Goal: Task Accomplishment & Management: Complete application form

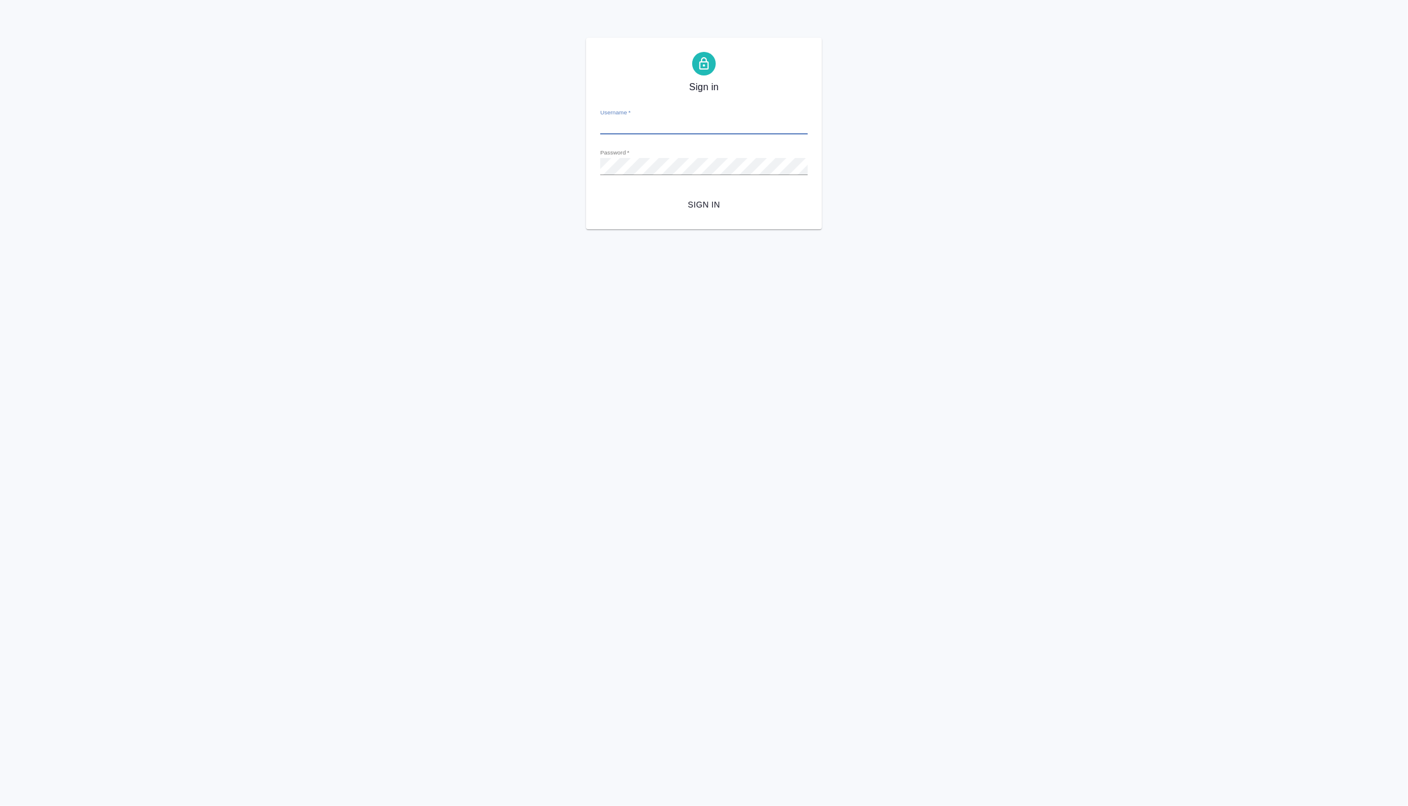
type input "a.borzova@awatera.com"
click at [694, 198] on span "Sign in" at bounding box center [704, 204] width 189 height 15
type input "a.borzova@awatera.com"
click at [716, 192] on form "Username   * a.borzova@awatera.com Password   * urlPath   * / Sign in" at bounding box center [704, 157] width 208 height 116
click at [716, 194] on button "Sign in" at bounding box center [704, 205] width 208 height 22
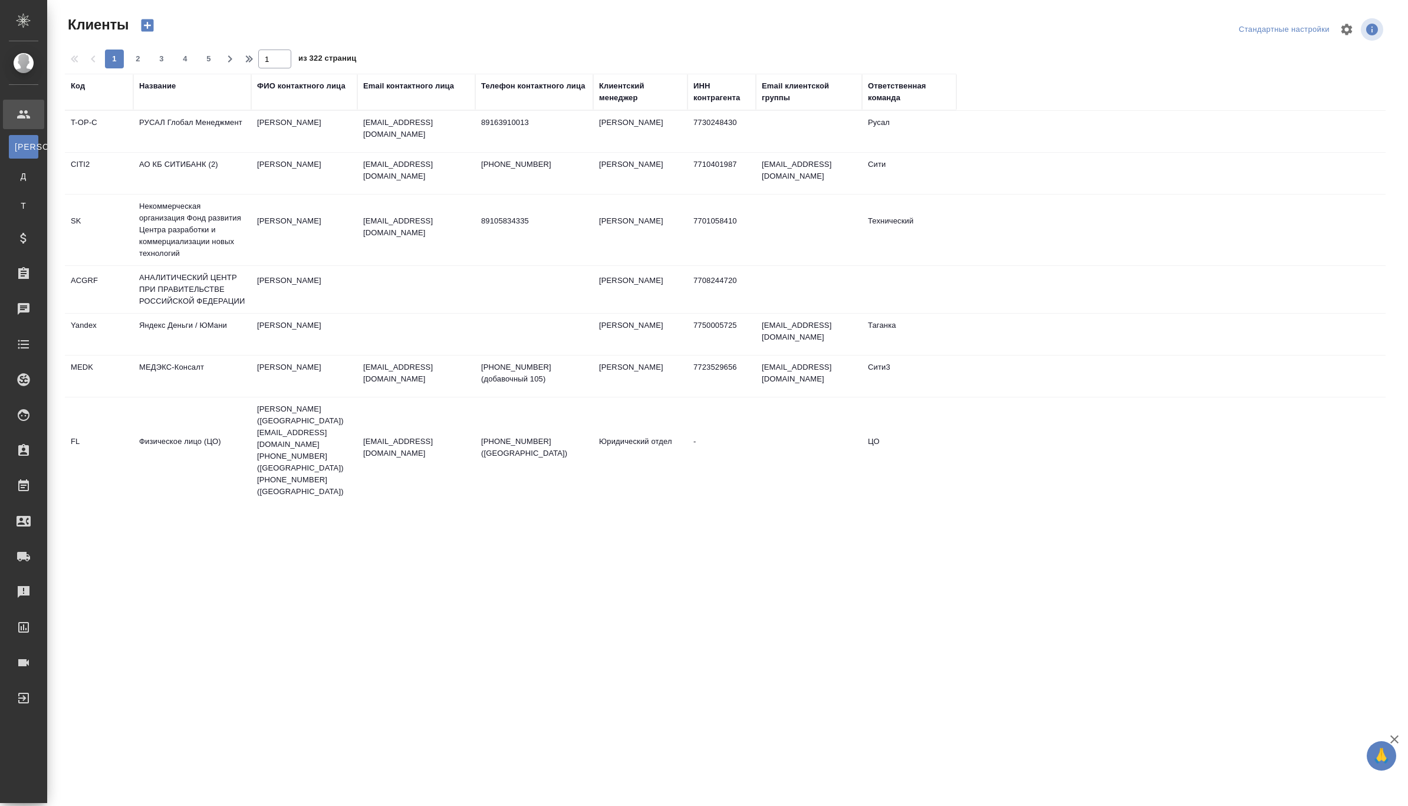
select select "RU"
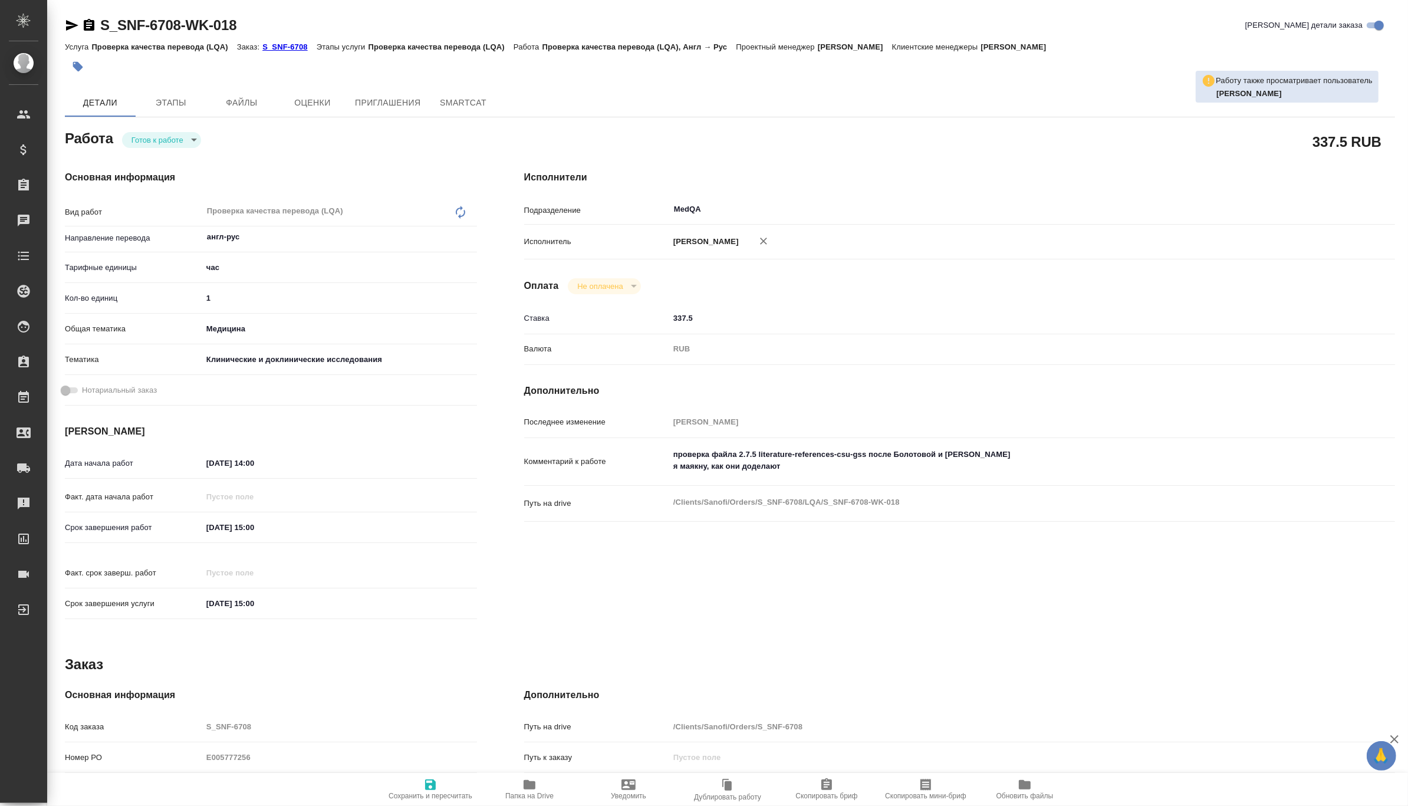
type textarea "x"
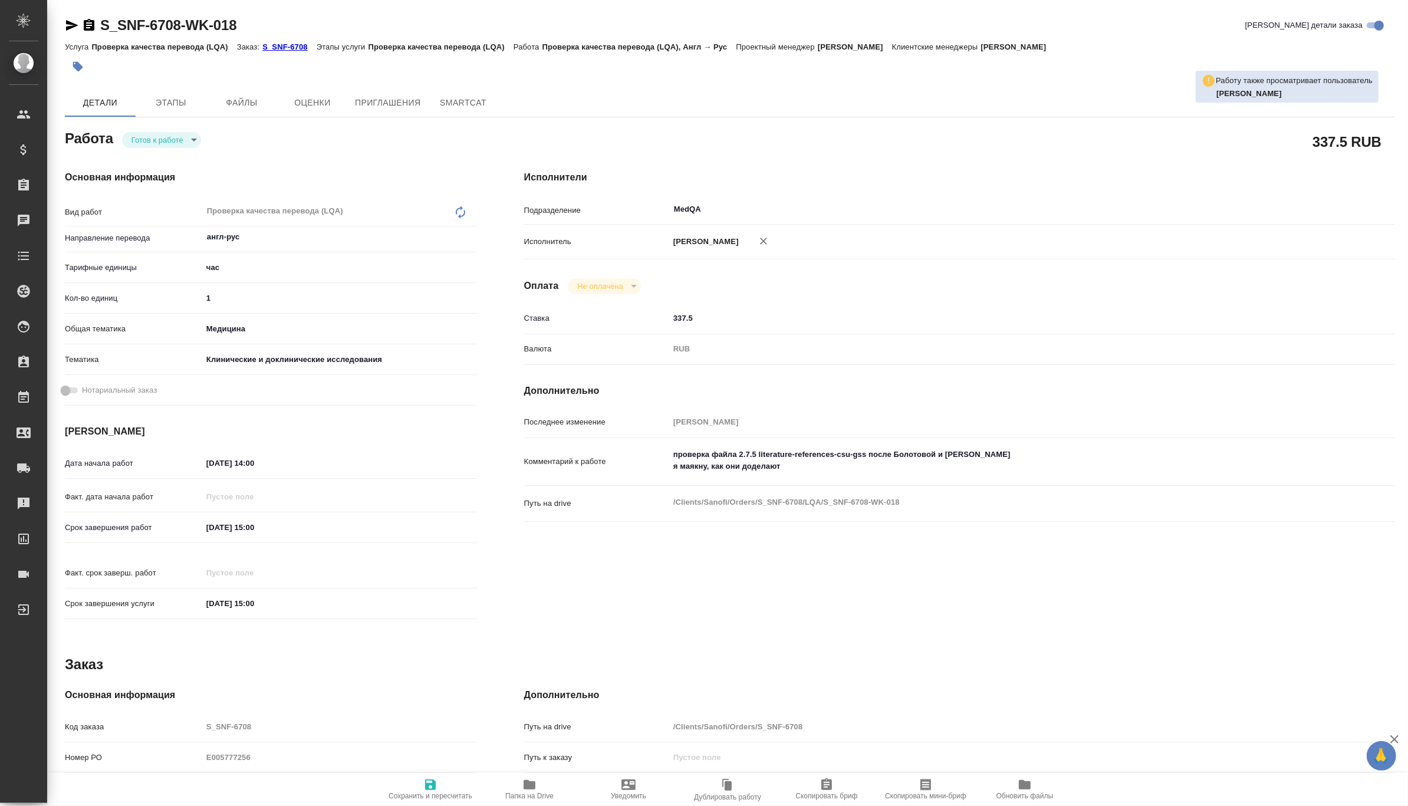
type textarea "x"
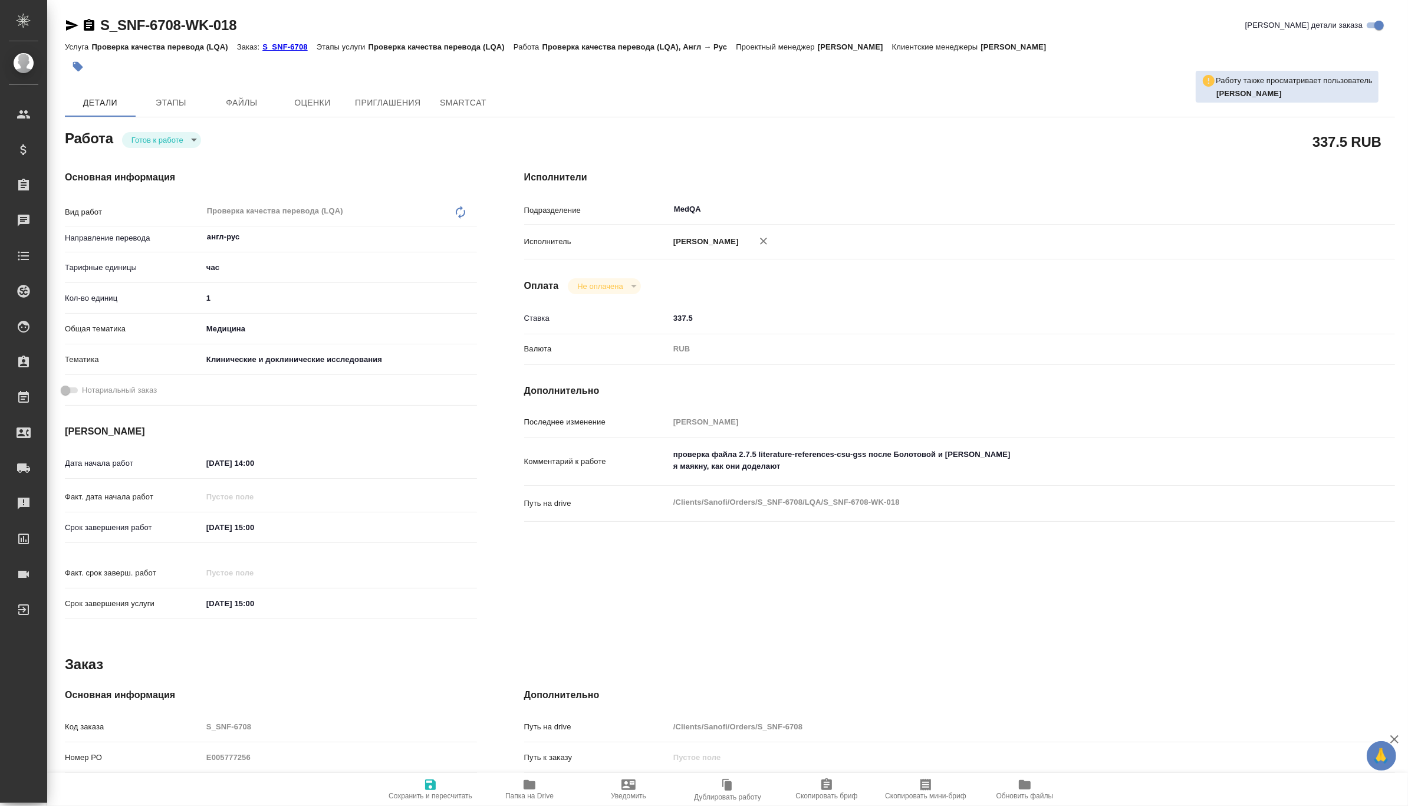
type textarea "x"
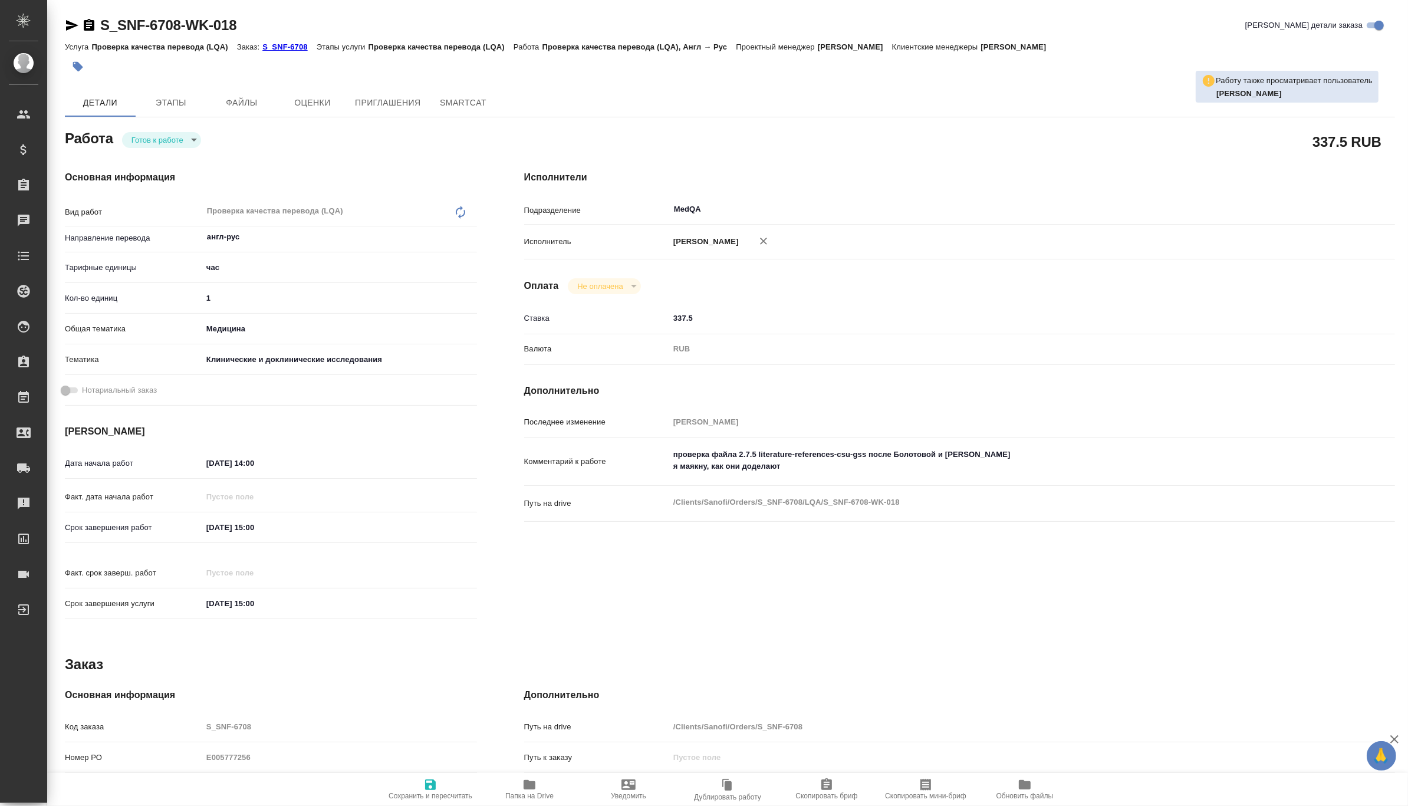
type textarea "x"
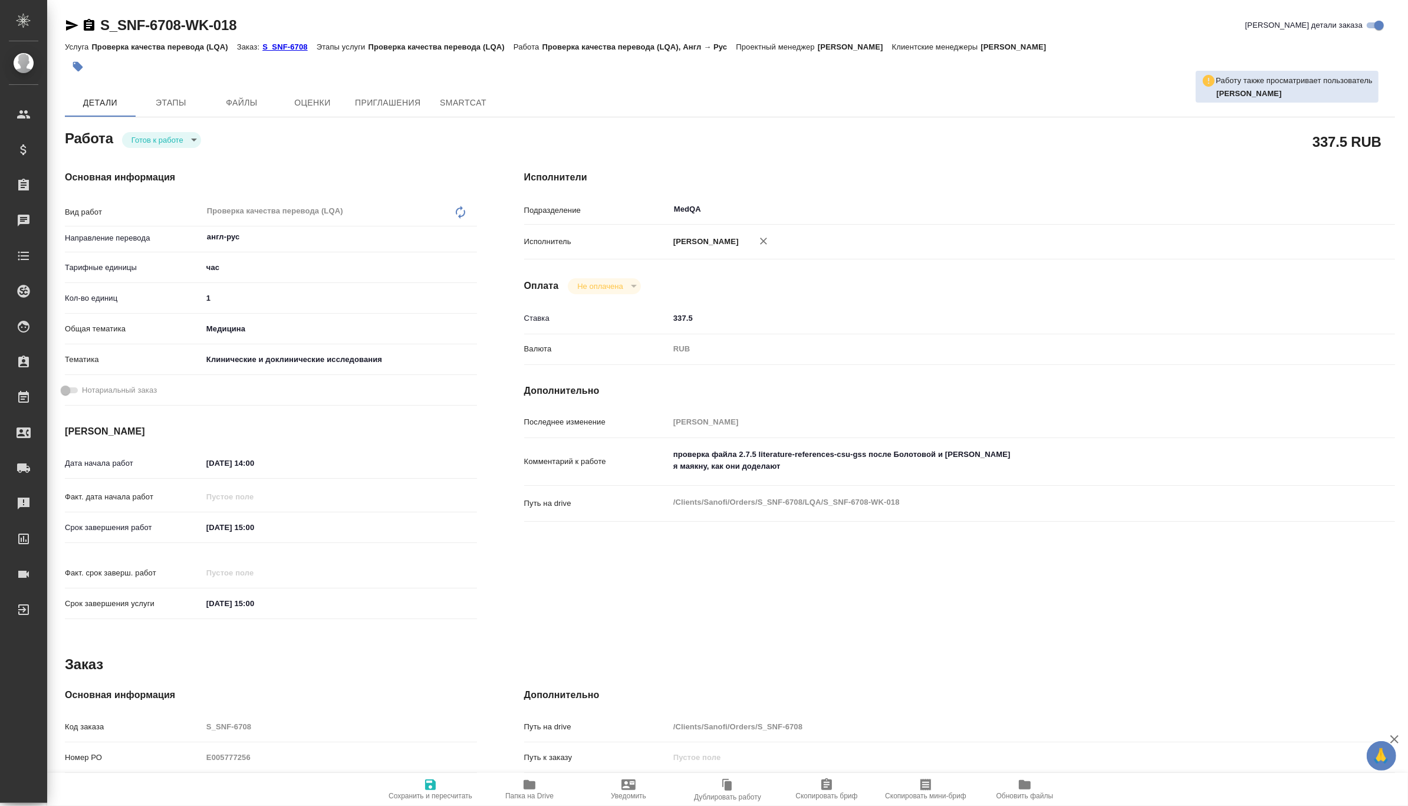
click at [283, 42] on p "S_SNF-6708" at bounding box center [289, 46] width 54 height 9
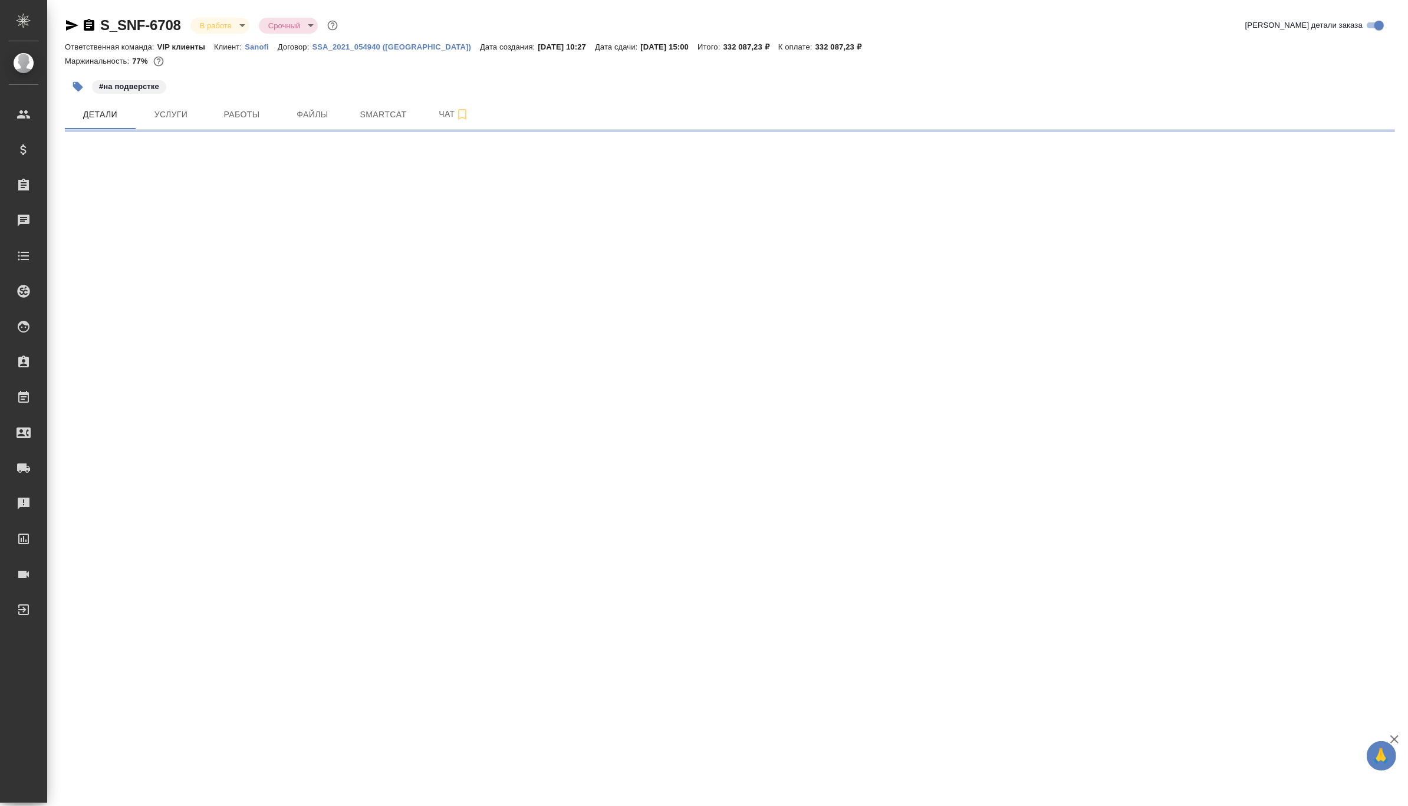
select select "RU"
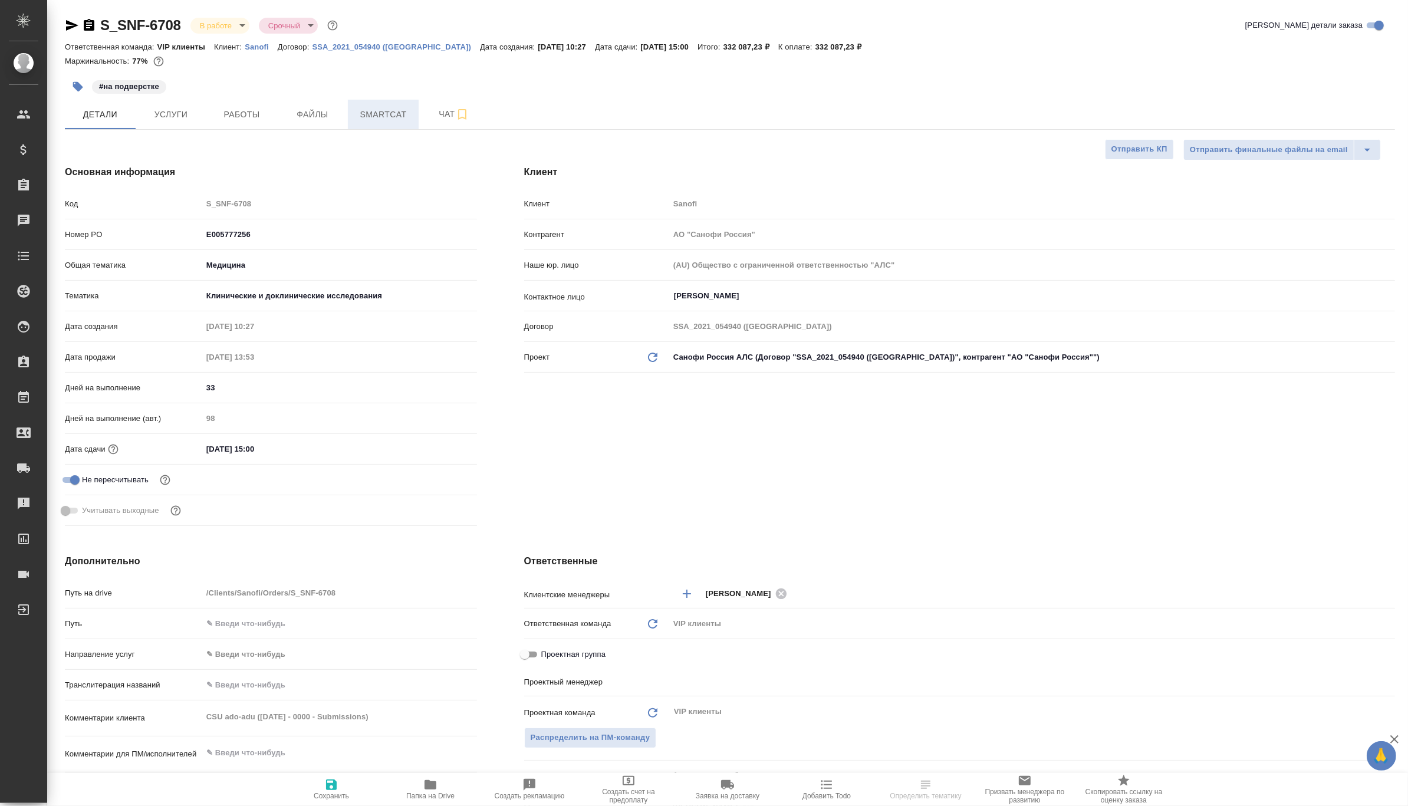
type textarea "x"
type input "[PERSON_NAME] Валентина"
type input "Комаров Роман"
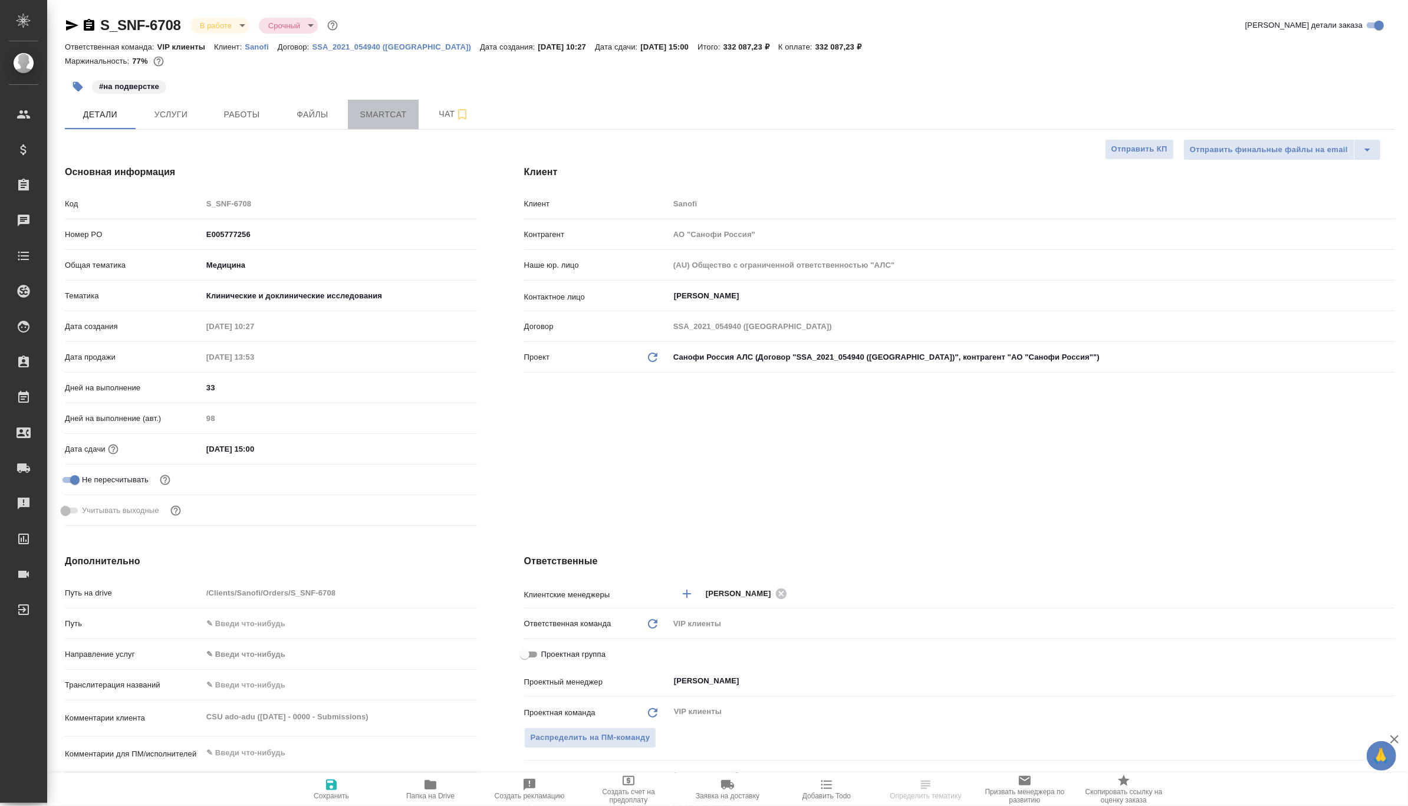
click at [376, 113] on span "Smartcat" at bounding box center [383, 114] width 57 height 15
click at [374, 108] on span "Smartcat" at bounding box center [383, 114] width 57 height 15
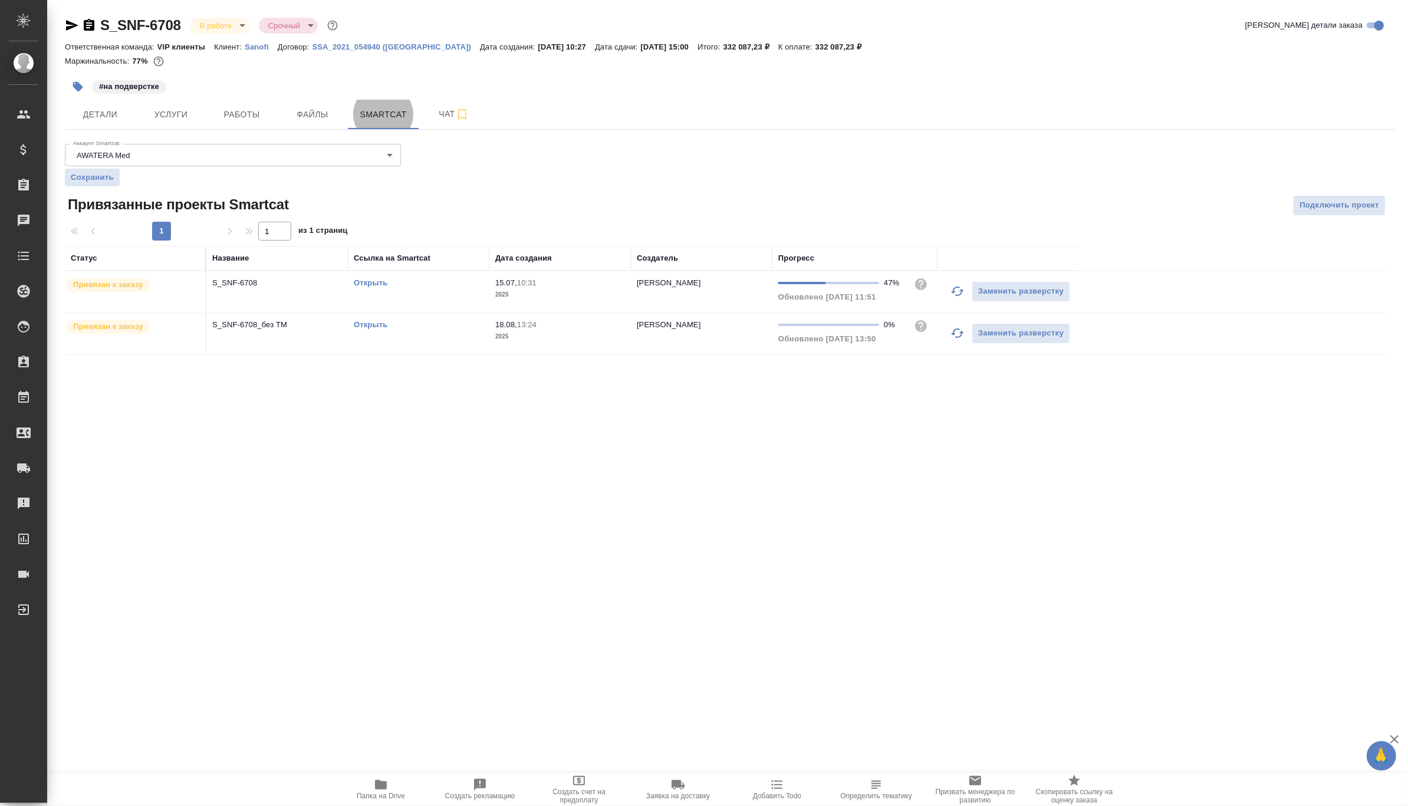
click at [366, 322] on link "Открыть" at bounding box center [371, 324] width 34 height 9
click at [365, 283] on link "Открыть" at bounding box center [371, 282] width 34 height 9
click at [384, 784] on icon "button" at bounding box center [381, 784] width 12 height 9
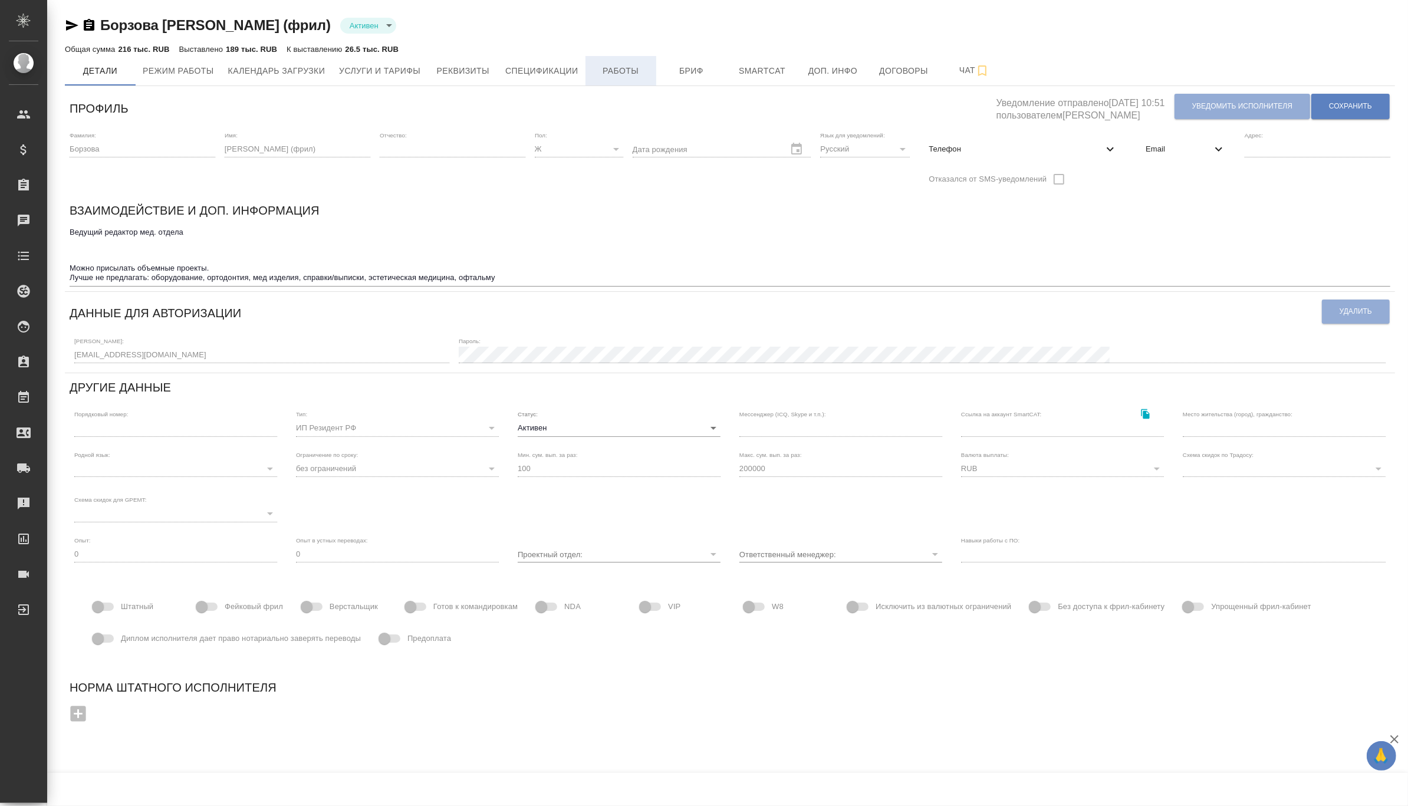
click at [599, 68] on span "Работы" at bounding box center [620, 71] width 57 height 15
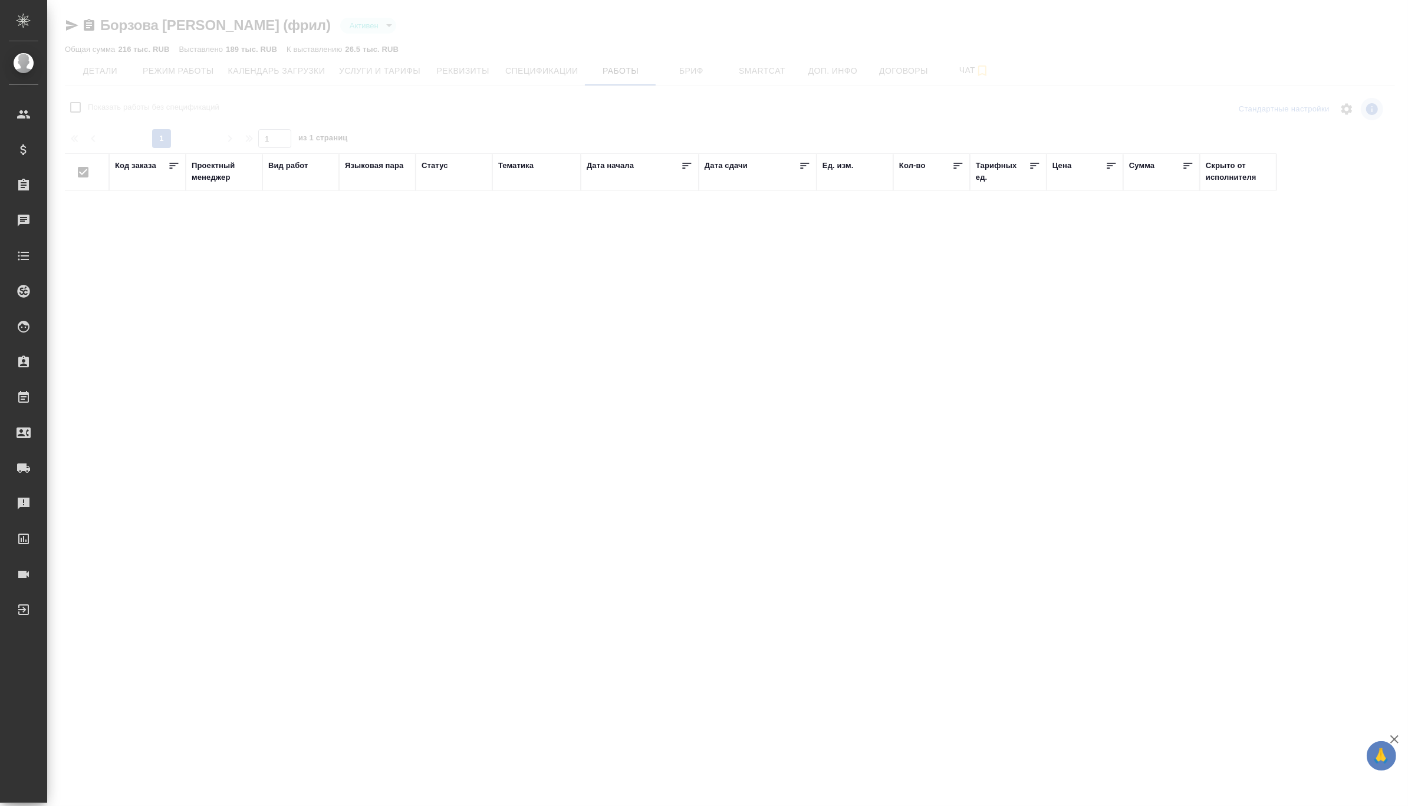
checkbox input "false"
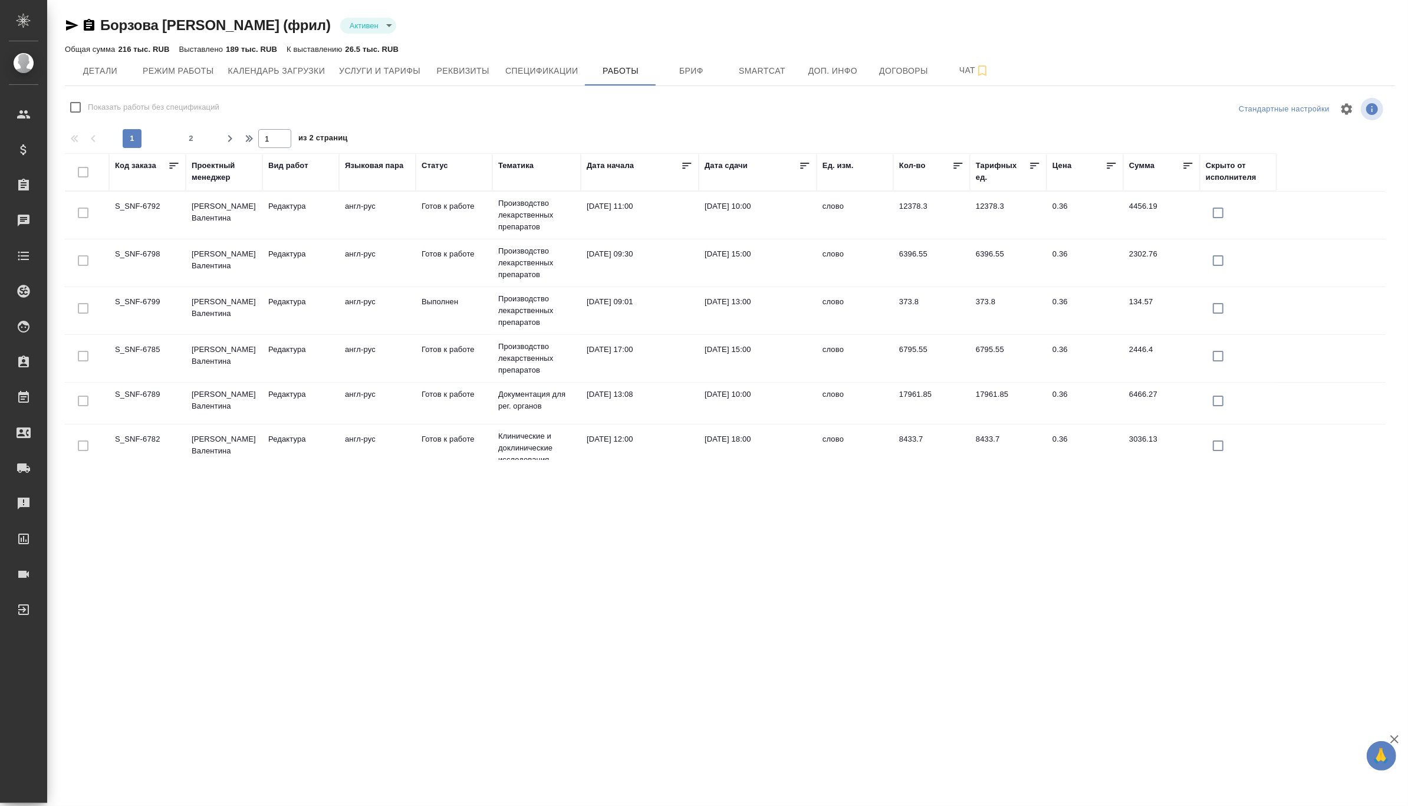
click at [720, 236] on td "[DATE] 15:00" at bounding box center [758, 215] width 118 height 41
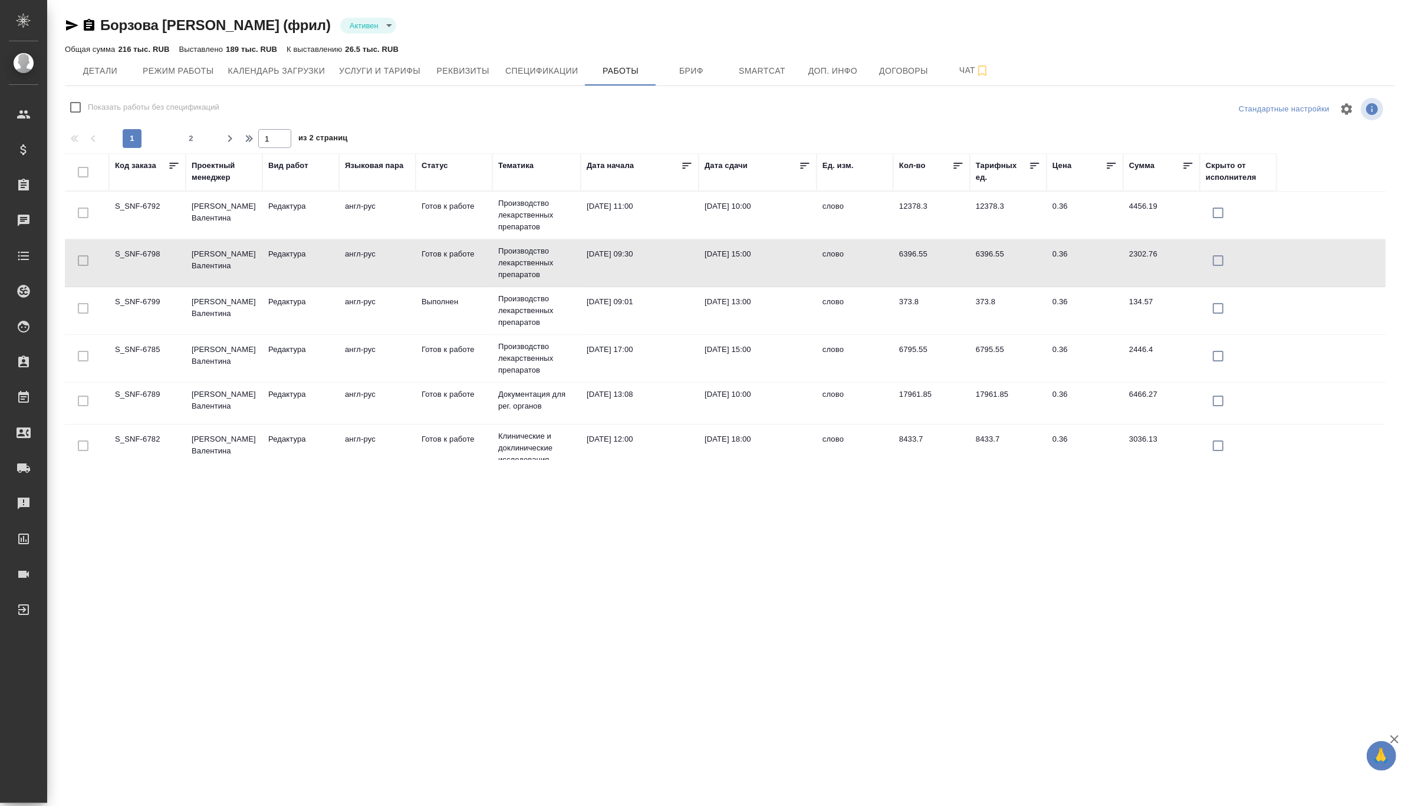
click at [720, 236] on td "18.08.2025, 15:00" at bounding box center [758, 215] width 118 height 41
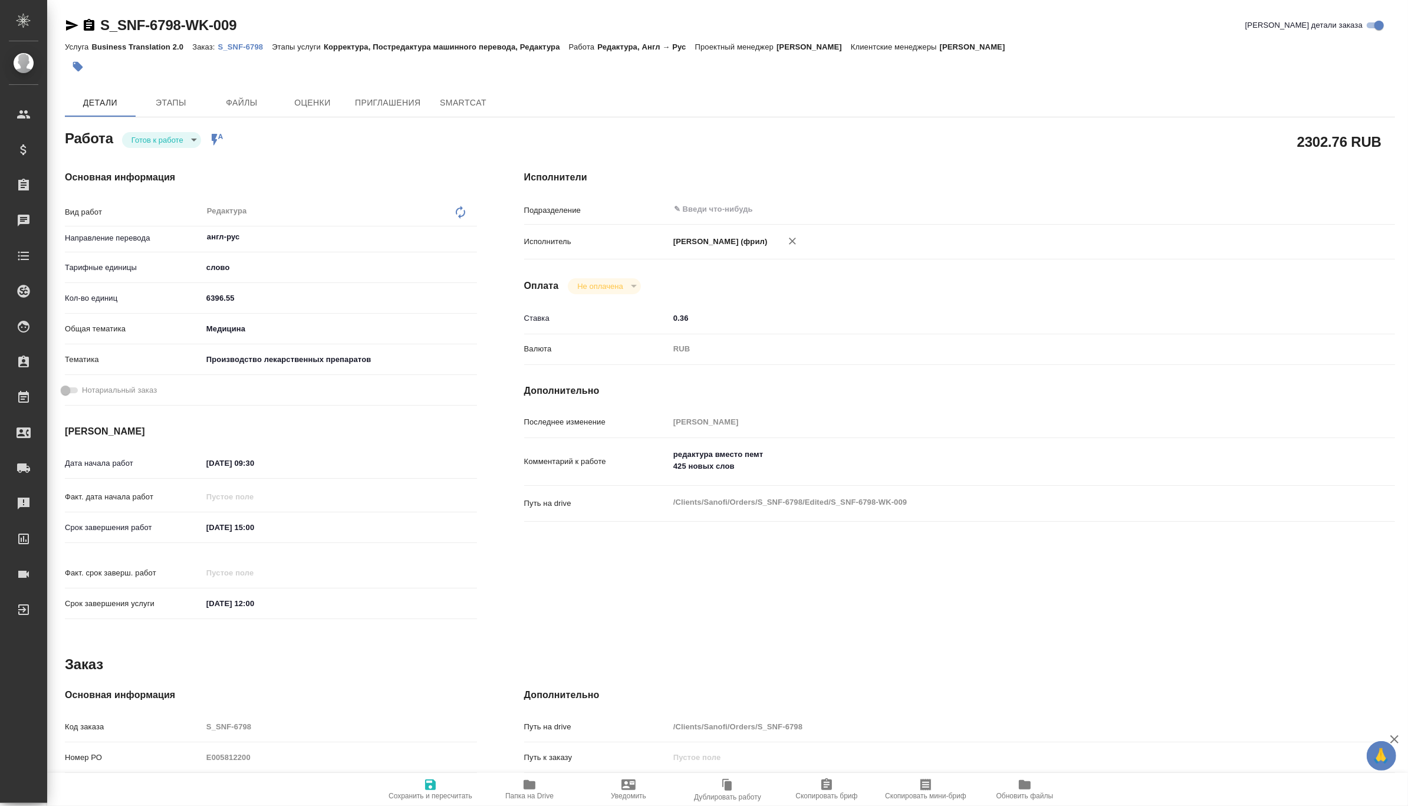
type textarea "x"
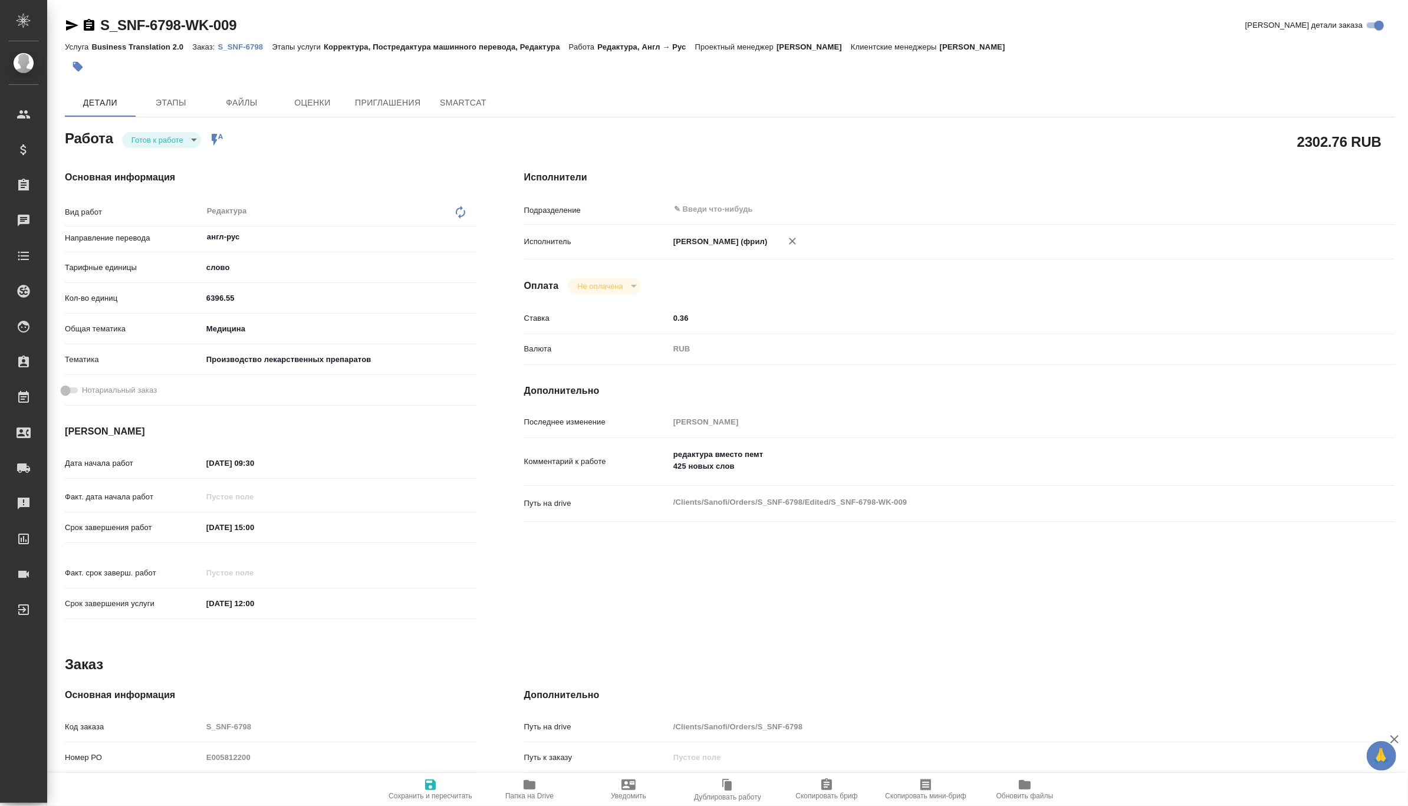
type textarea "x"
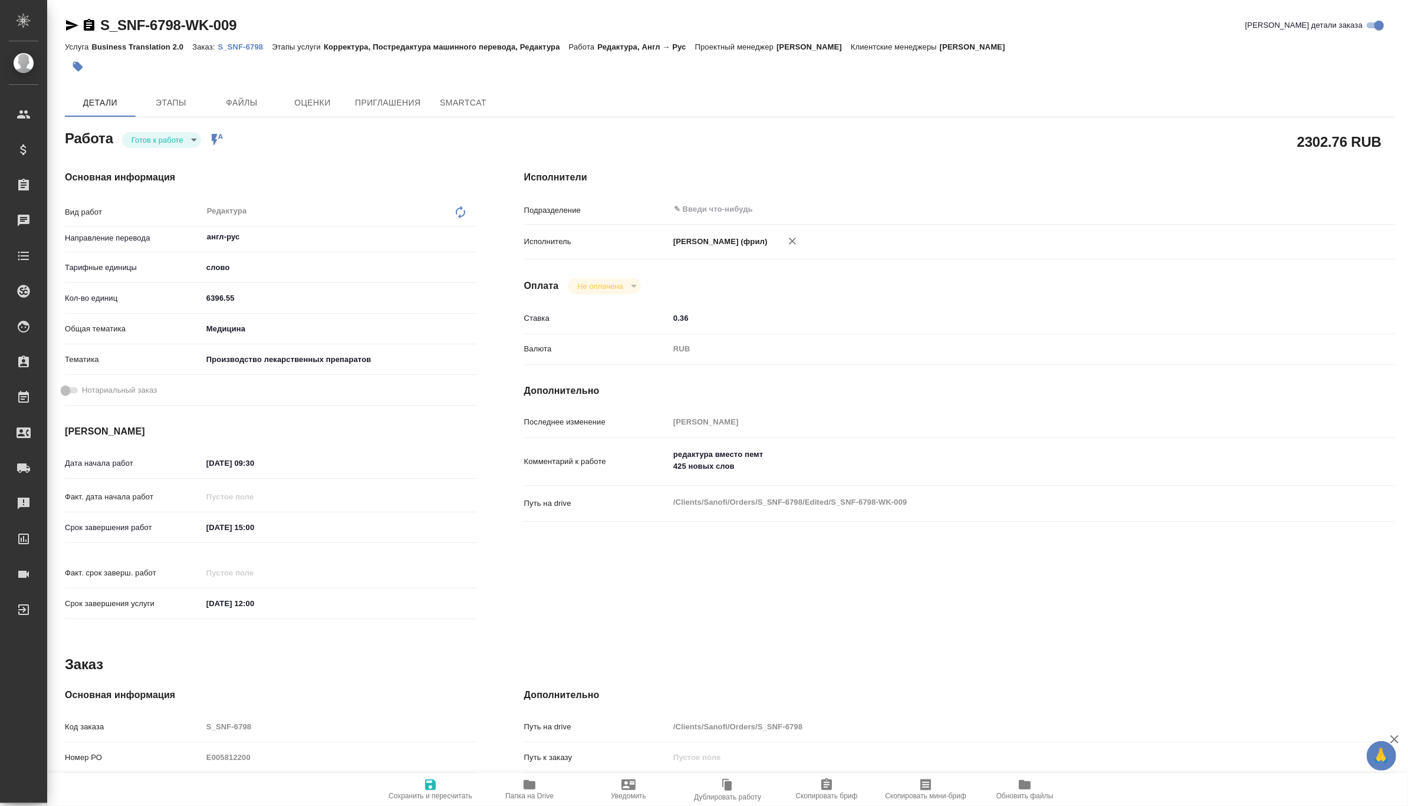
type textarea "x"
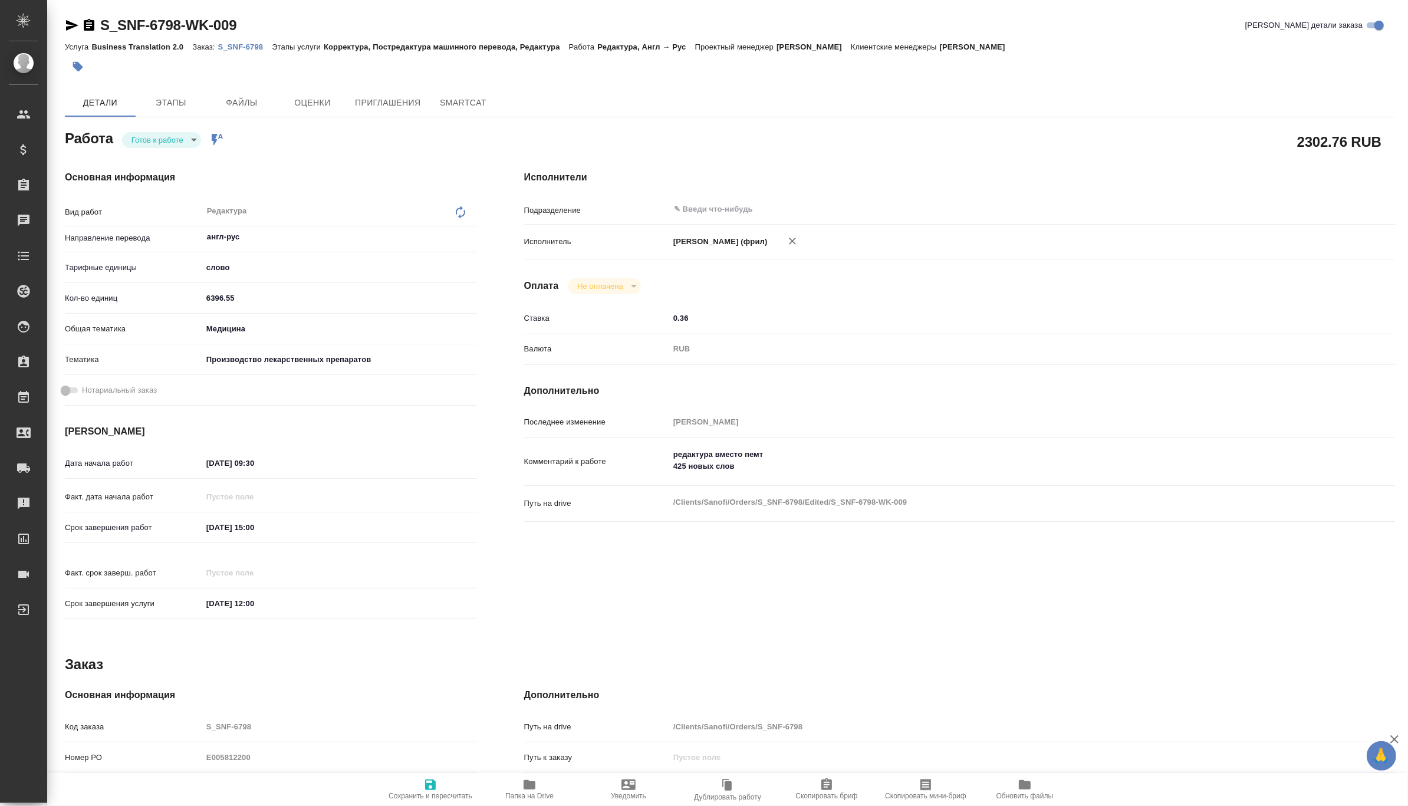
type textarea "x"
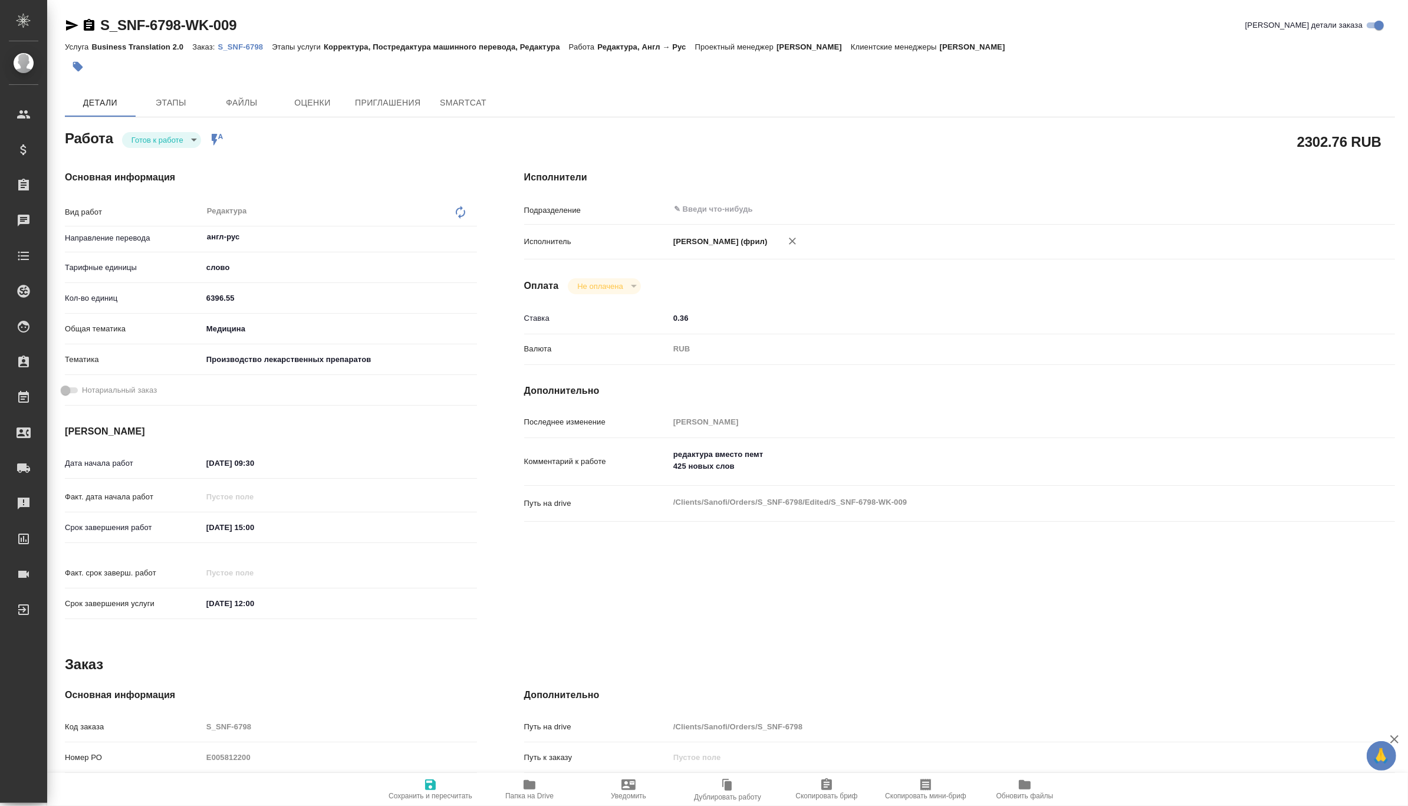
type input "readyForWork"
type textarea "Редактура"
type textarea "x"
type input "англ-рус"
type input "5a8b1489cc6b4906c91bfd90"
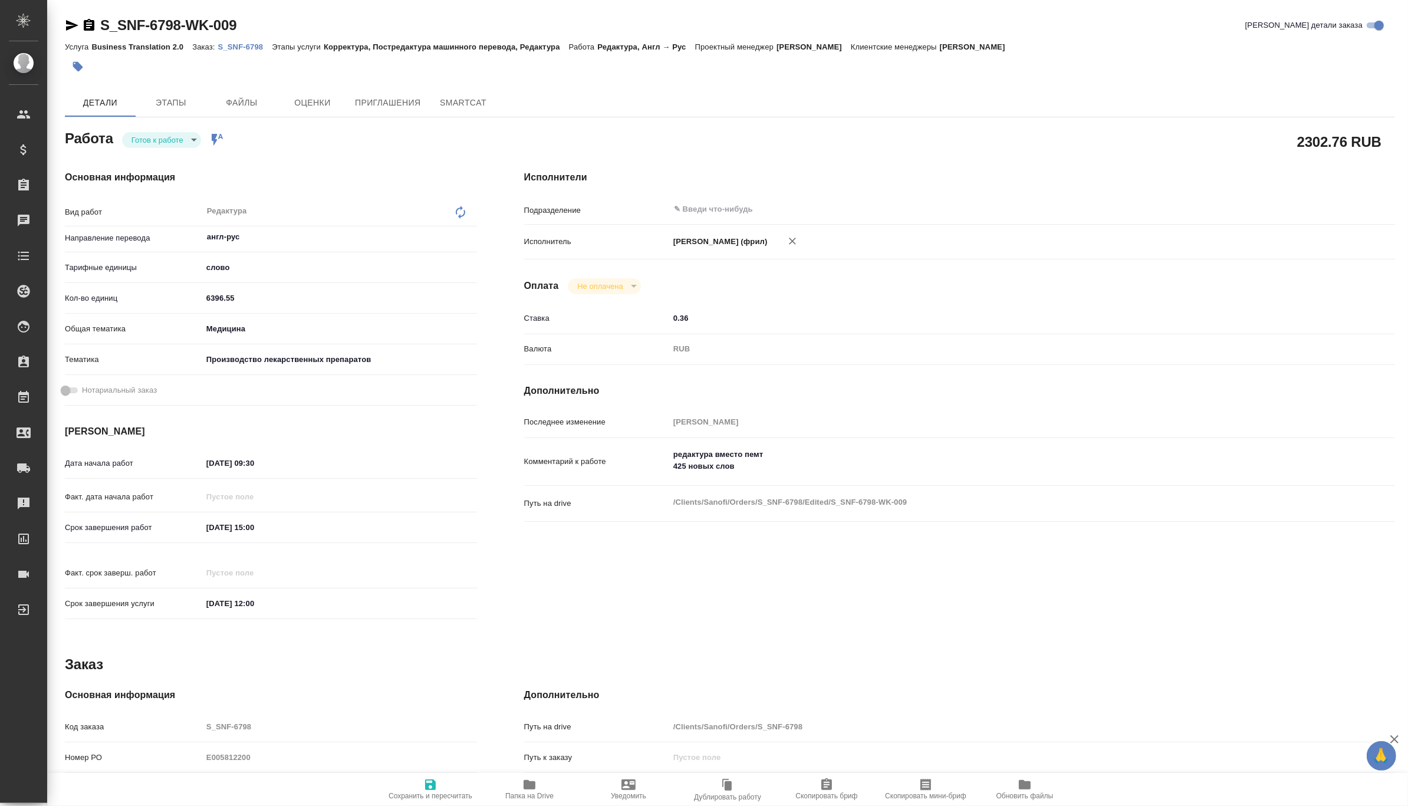
type input "6396.55"
type input "med"
type input "614982fec5ecbb70f805293f"
type input "[DATE] 09:30"
type input "[DATE] 15:00"
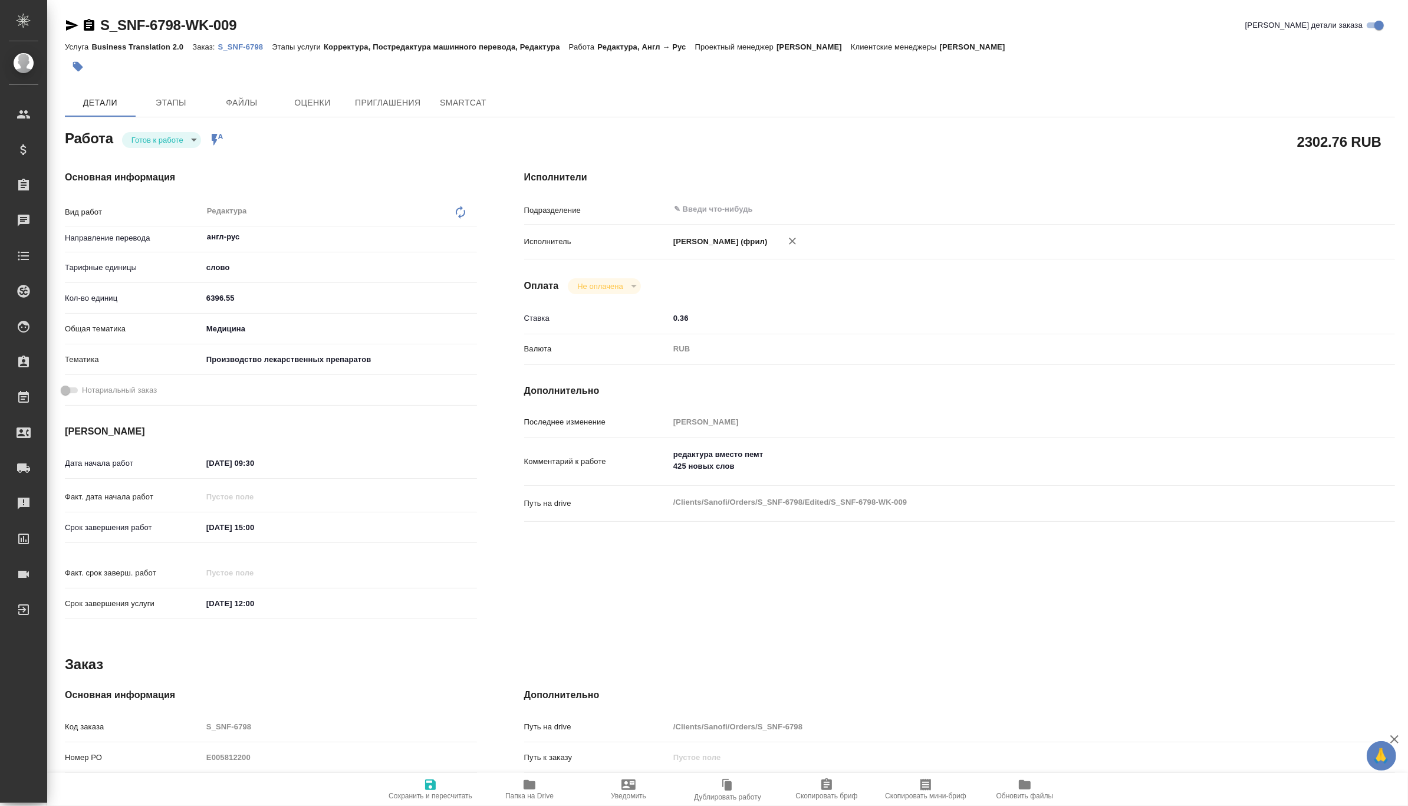
type input "[DATE] 12:00"
type input "notPayed"
type input "0.36"
type input "RUB"
type input "[PERSON_NAME]"
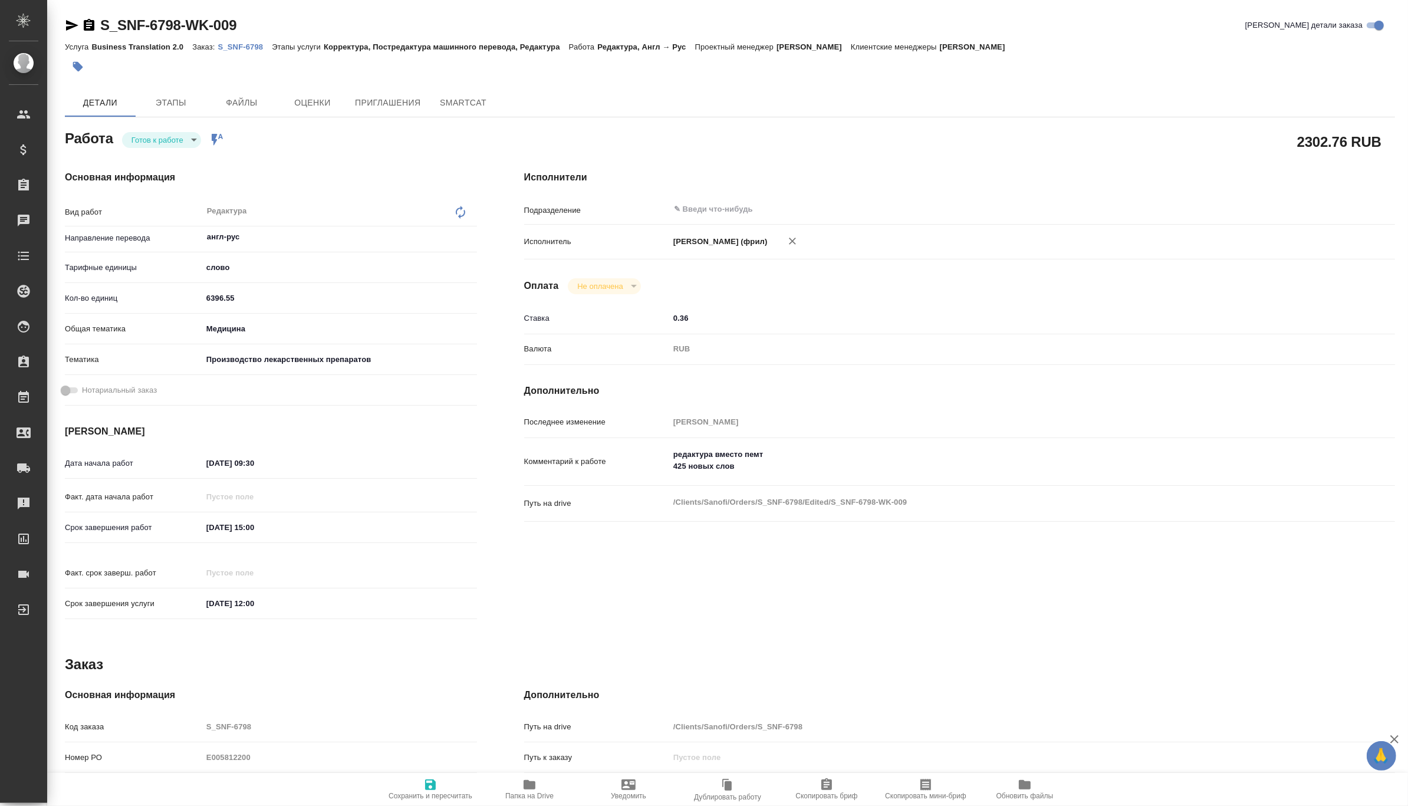
type textarea "редактура вместо пемт 425 новых слов"
type textarea "x"
type textarea "/Clients/Sanofi/Orders/S_SNF-6798/Edited/S_SNF-6798-WK-009"
type textarea "x"
type input "S_SNF-6798"
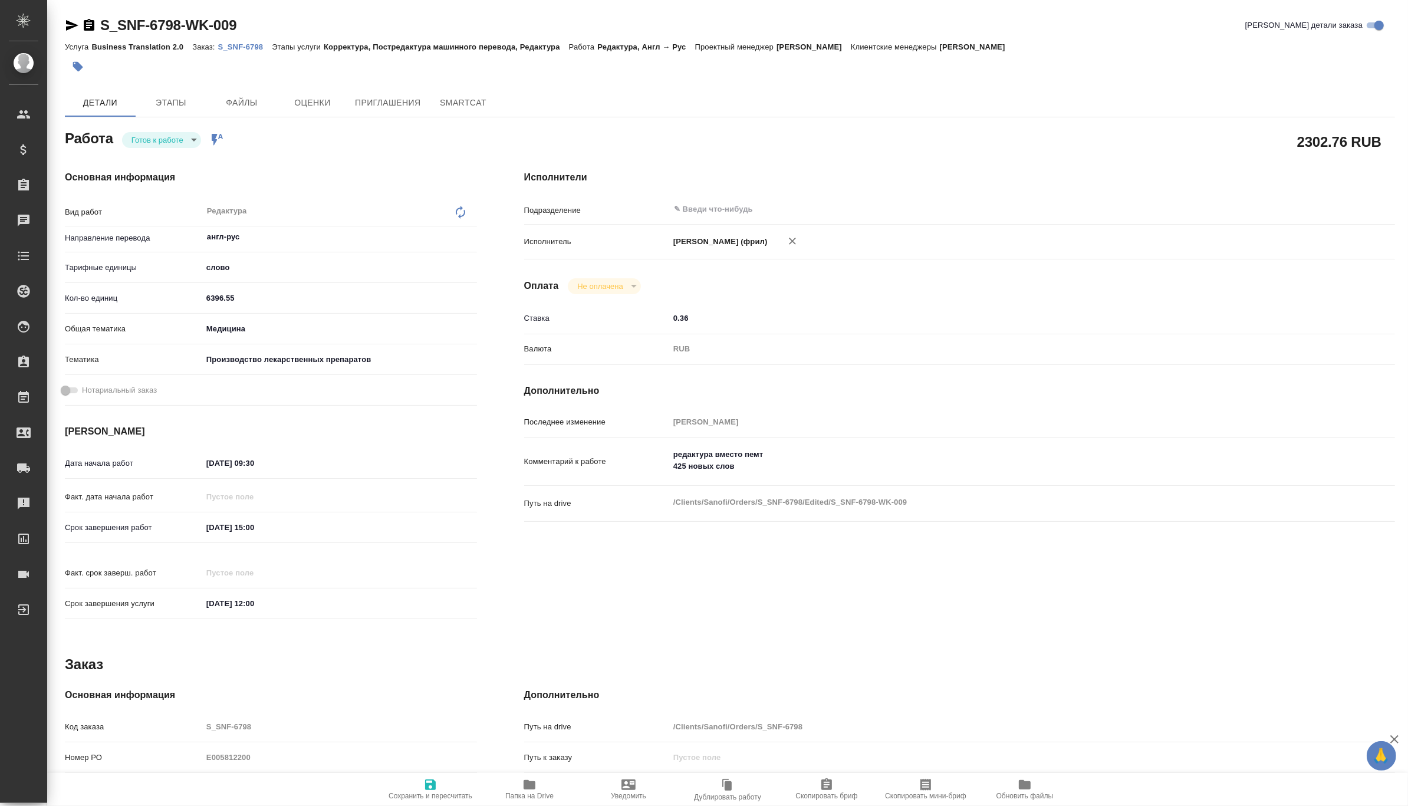
type input "E005812200"
type input "Business Translation 2.0"
type input "Корректура, Постредактура машинного перевода, Редактура"
type input "[PERSON_NAME]"
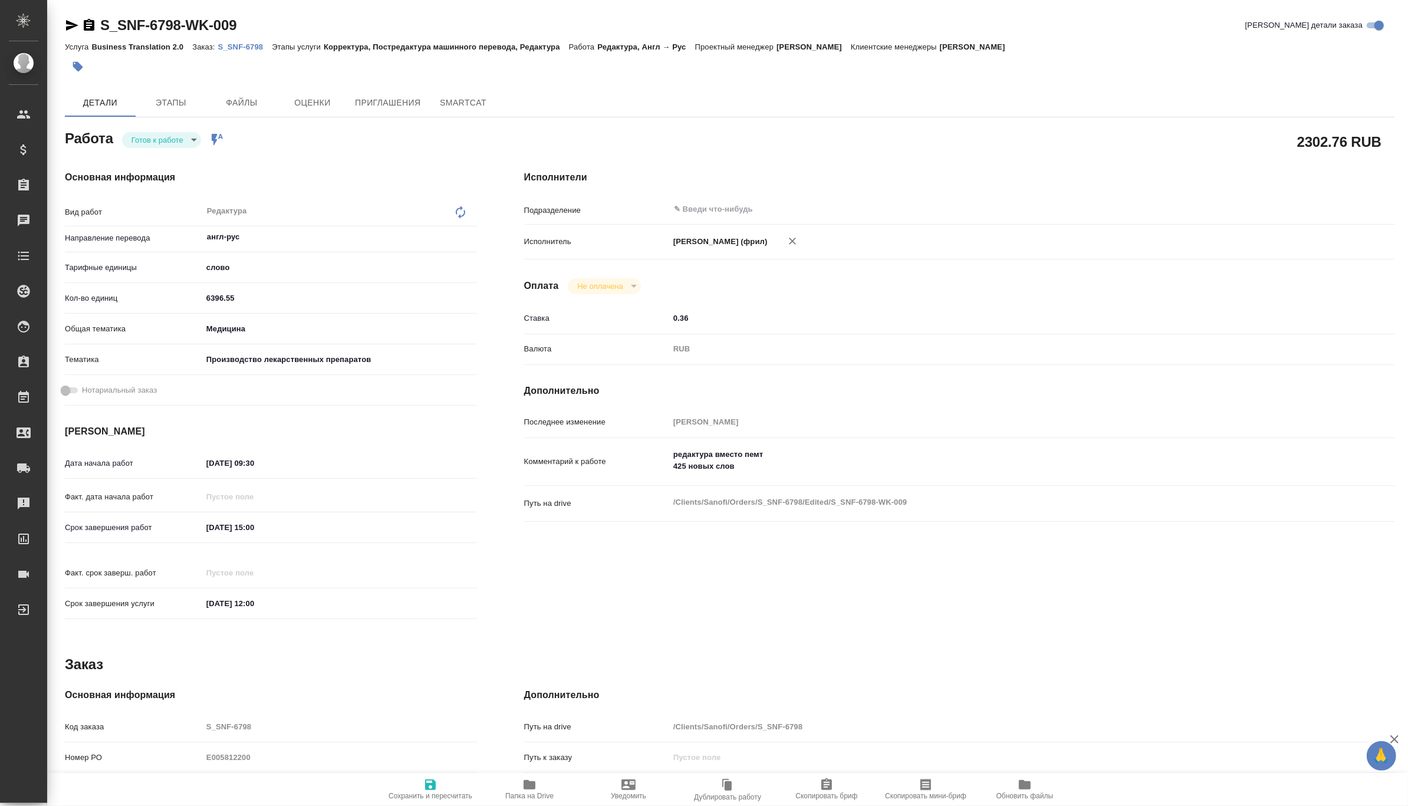
type input "/Clients/Sanofi/Orders/S_SNF-6798"
type textarea "x"
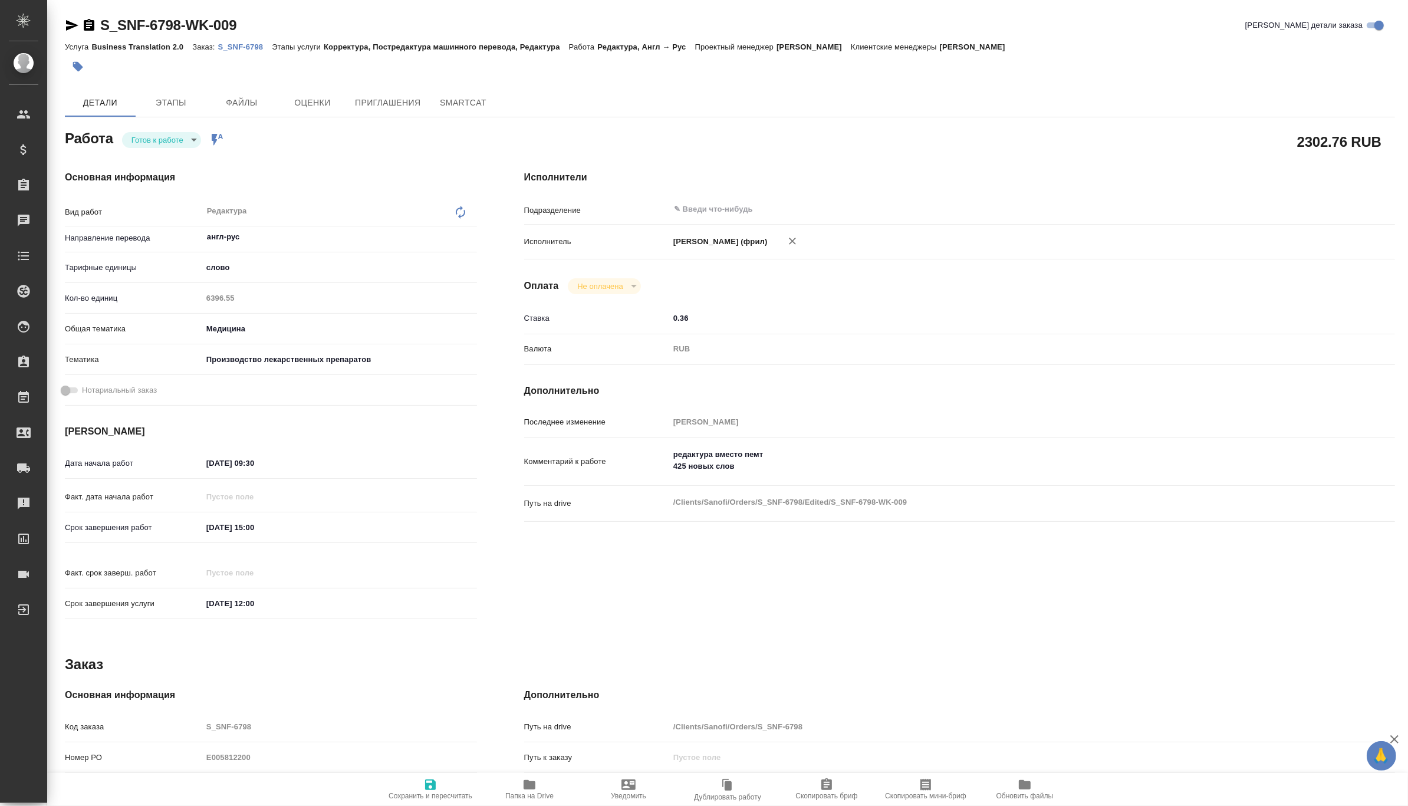
type textarea "x"
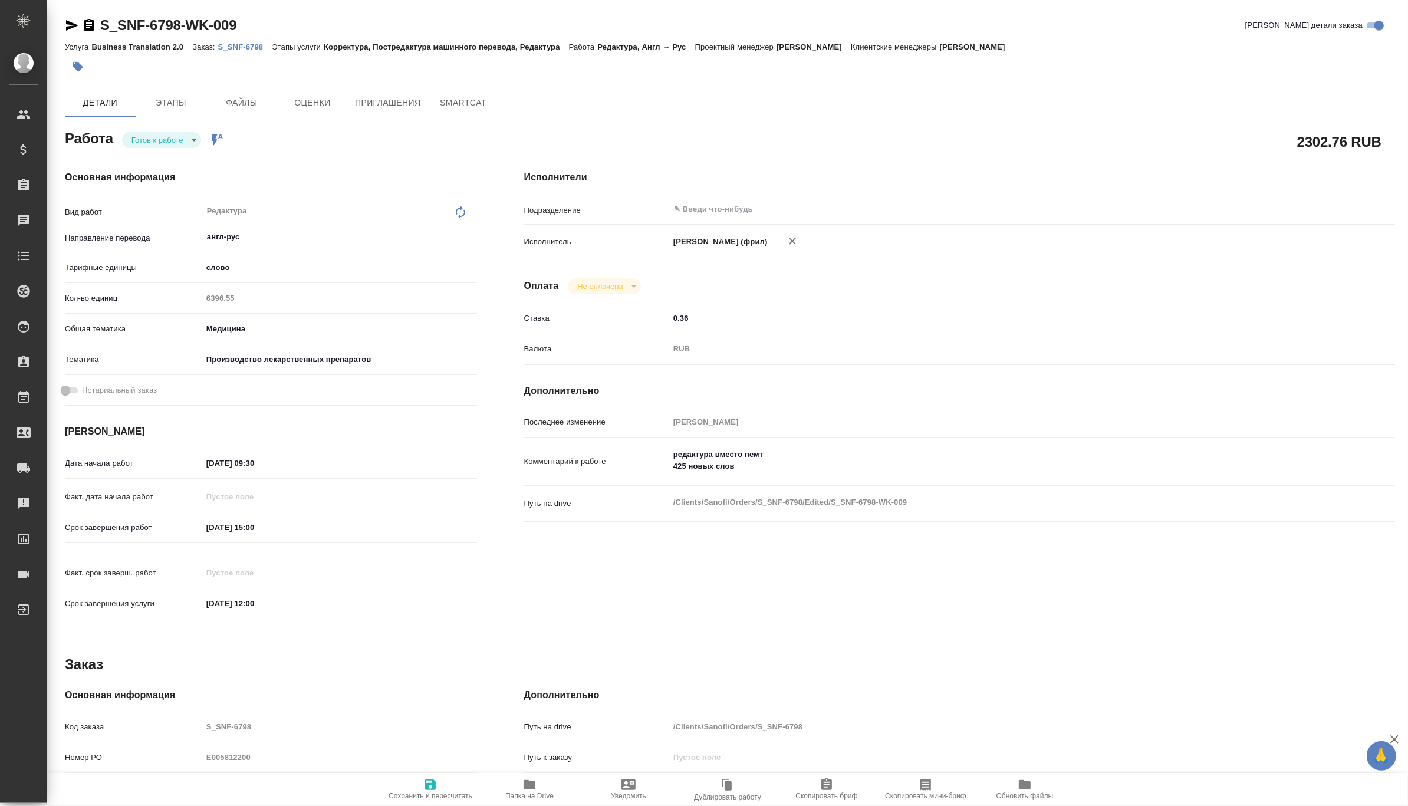
type textarea "x"
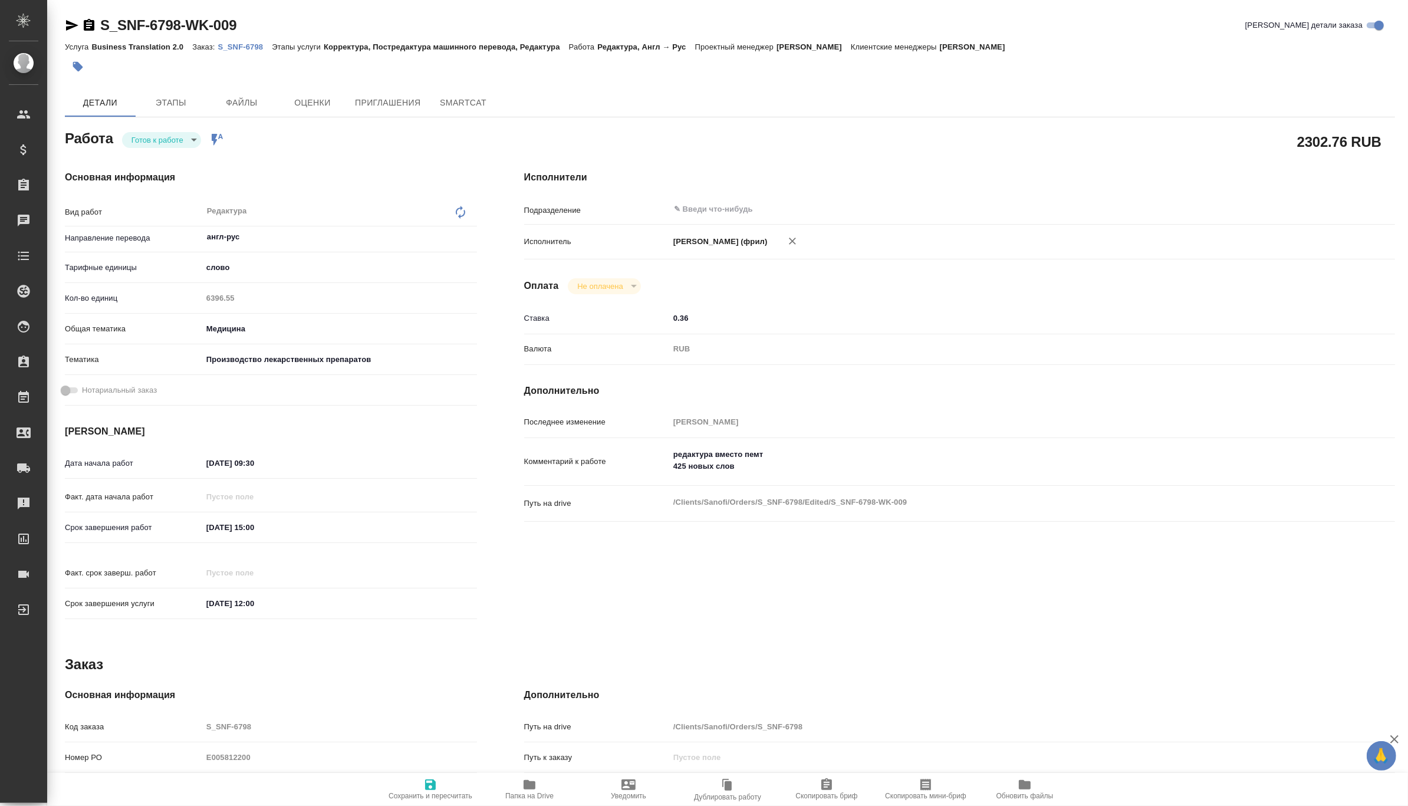
type textarea "x"
click at [1324, 328] on div "Ставка 0.36" at bounding box center [959, 318] width 871 height 21
